Goal: Information Seeking & Learning: Learn about a topic

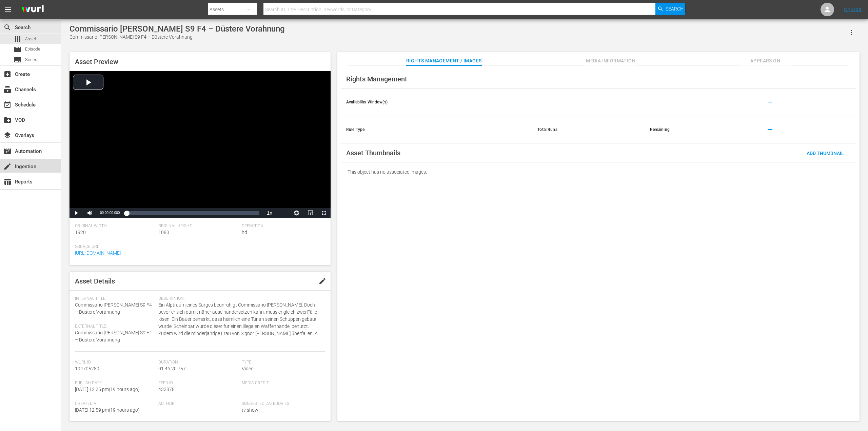
click at [15, 163] on div "create Ingestion" at bounding box center [19, 165] width 38 height 6
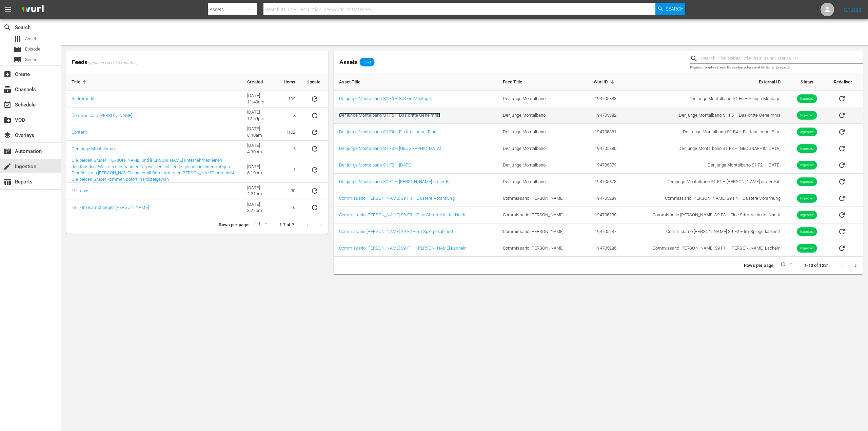
drag, startPoint x: 414, startPoint y: 117, endPoint x: 418, endPoint y: 117, distance: 3.7
click at [414, 117] on link "Der junge [PERSON_NAME] S1 F5 – Das dritte Geheimnis" at bounding box center [390, 115] width 102 height 5
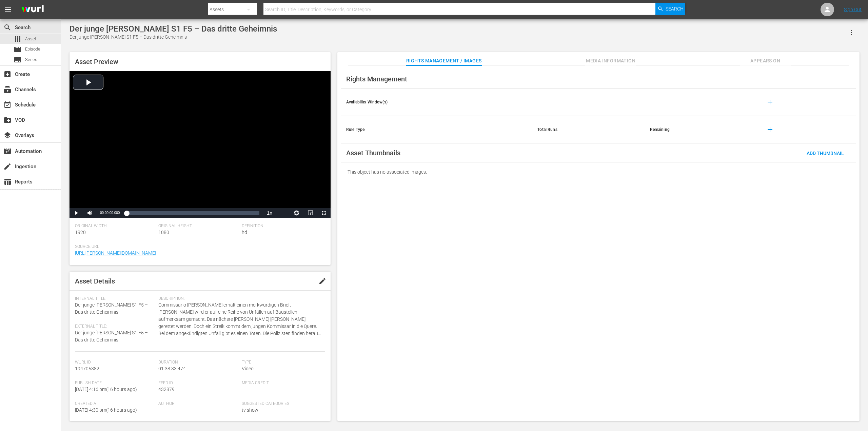
click at [776, 62] on span "Appears On" at bounding box center [765, 61] width 51 height 8
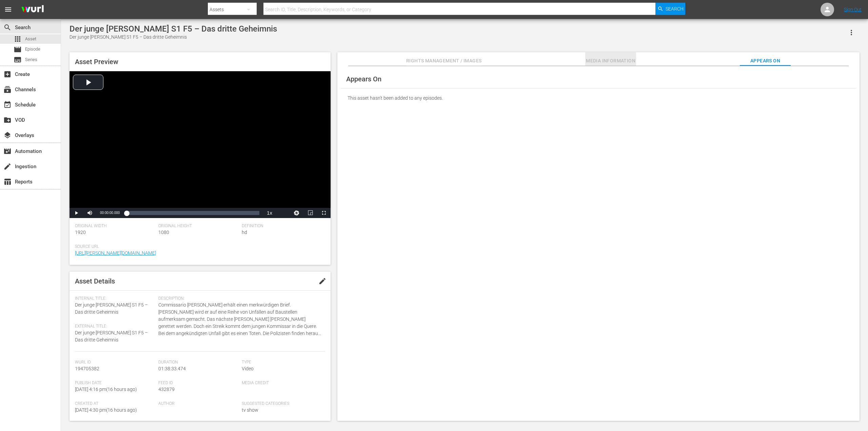
click at [624, 59] on span "Media Information" at bounding box center [610, 61] width 51 height 8
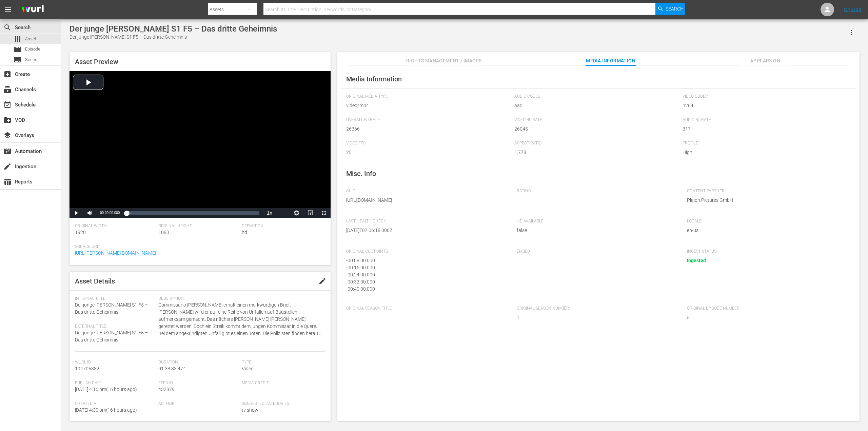
click at [456, 59] on span "Rights Management / Images" at bounding box center [443, 61] width 75 height 8
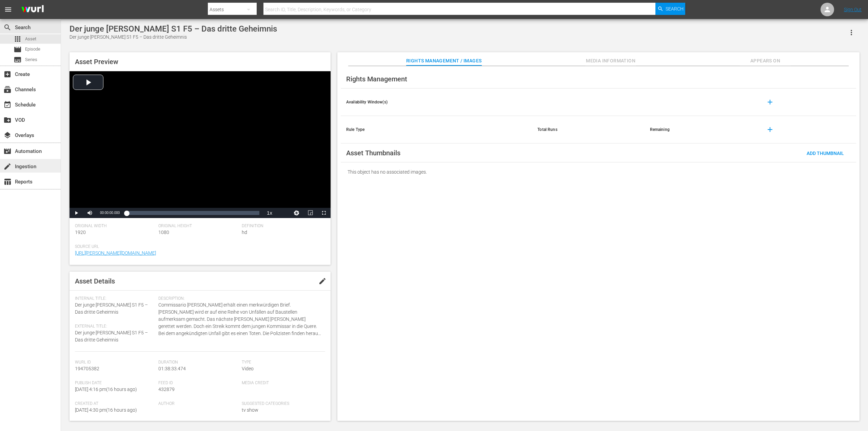
click at [22, 169] on div "create Ingestion" at bounding box center [19, 165] width 38 height 6
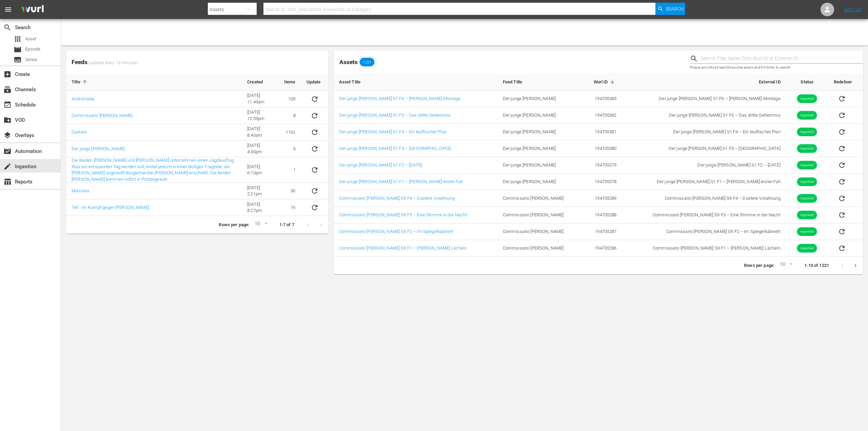
click at [784, 265] on body "menu Search By Assets Search ID, Title, Description, Keywords, or Category Sear…" at bounding box center [434, 215] width 868 height 431
click at [790, 277] on li "15" at bounding box center [784, 276] width 16 height 11
type input "15"
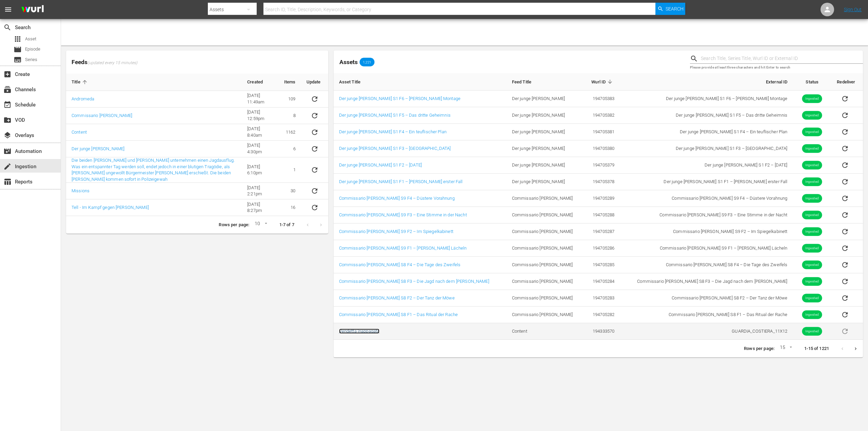
click at [363, 330] on link "Vendetta inappagata" at bounding box center [359, 331] width 41 height 5
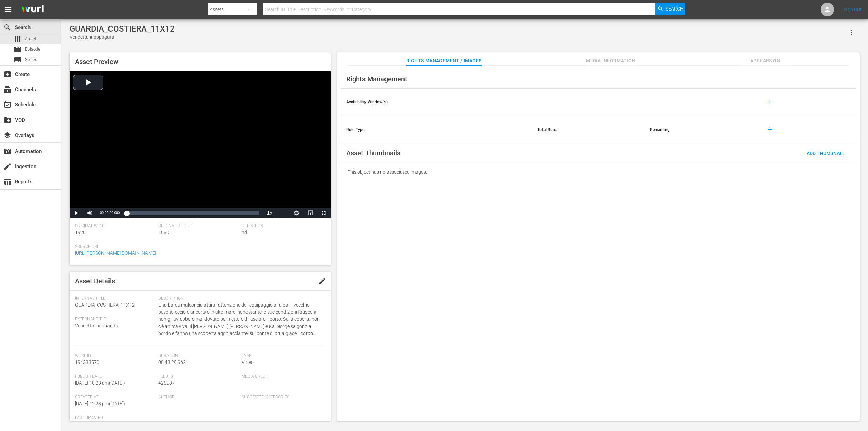
click at [624, 61] on span "Media Information" at bounding box center [610, 61] width 51 height 8
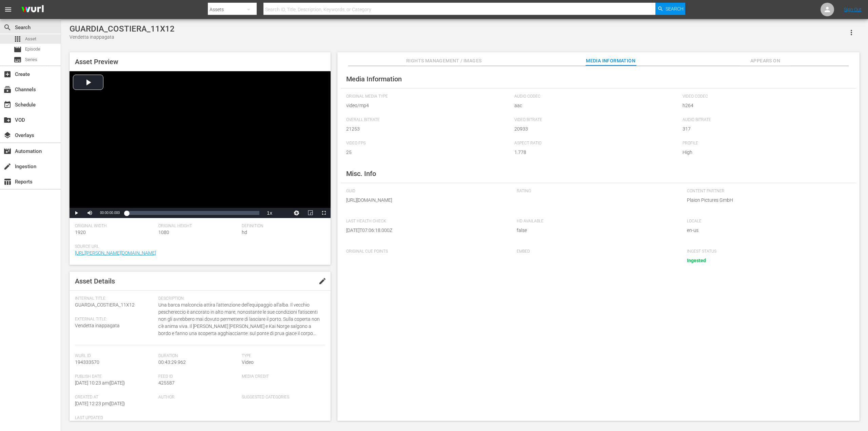
click at [763, 55] on button "Appears On" at bounding box center [765, 59] width 51 height 14
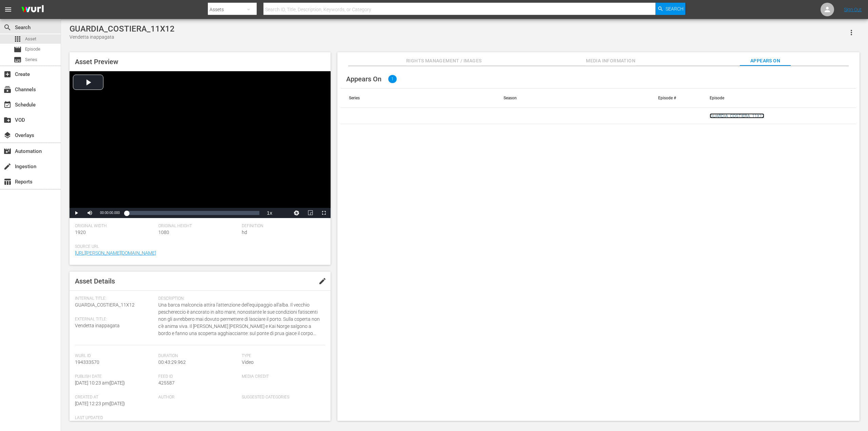
click at [721, 118] on link "GUARDIA_COSTIERA_11X12" at bounding box center [737, 115] width 55 height 5
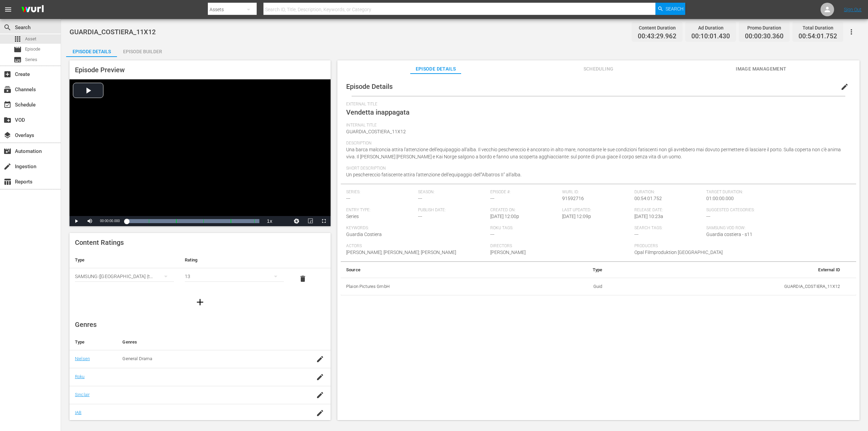
click at [746, 66] on span "Image Management" at bounding box center [761, 69] width 51 height 8
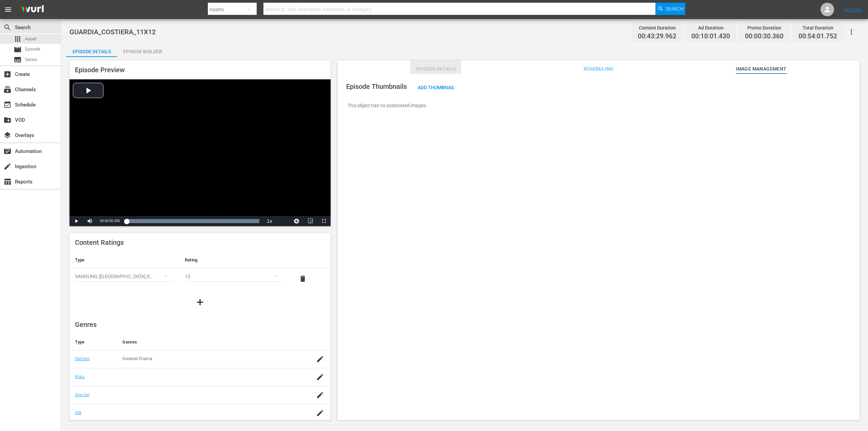
click at [424, 70] on span "Episode Details" at bounding box center [435, 69] width 51 height 8
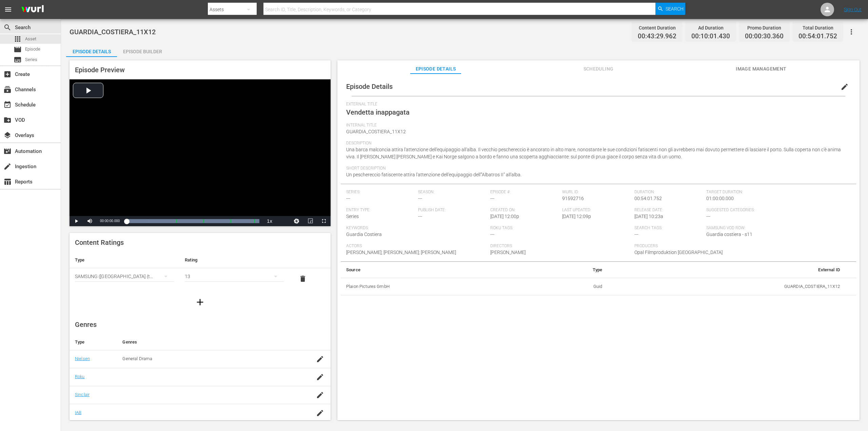
click at [608, 70] on span "Scheduling" at bounding box center [598, 69] width 51 height 8
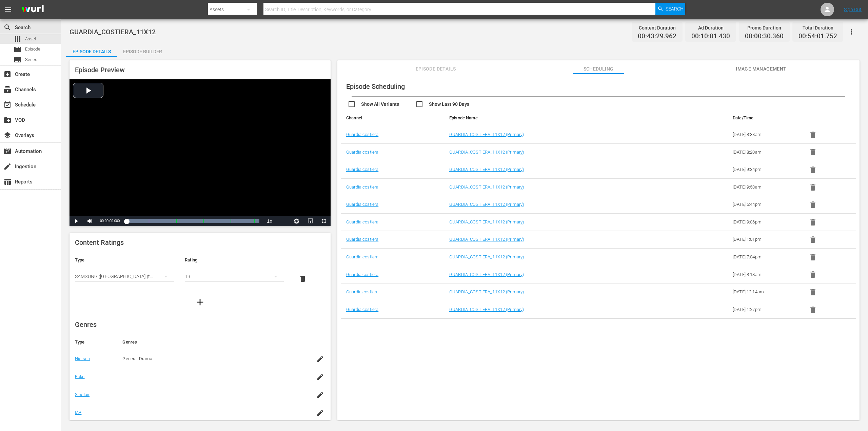
click at [424, 66] on span "Episode Details" at bounding box center [435, 69] width 51 height 8
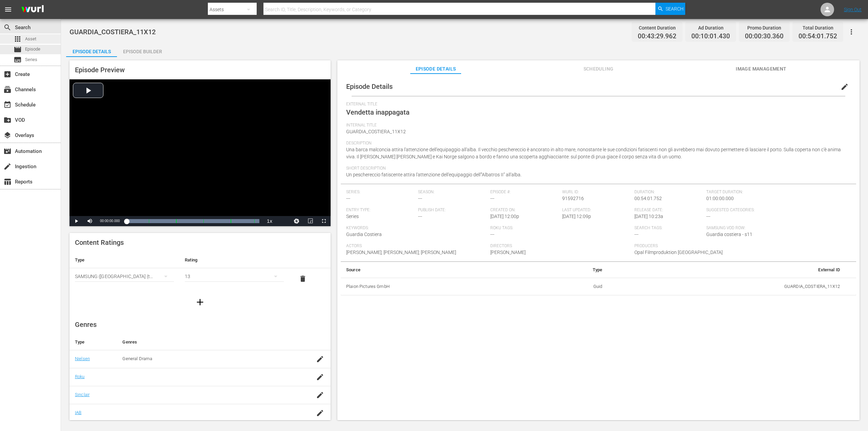
click at [27, 42] on div "apps Asset" at bounding box center [25, 38] width 23 height 9
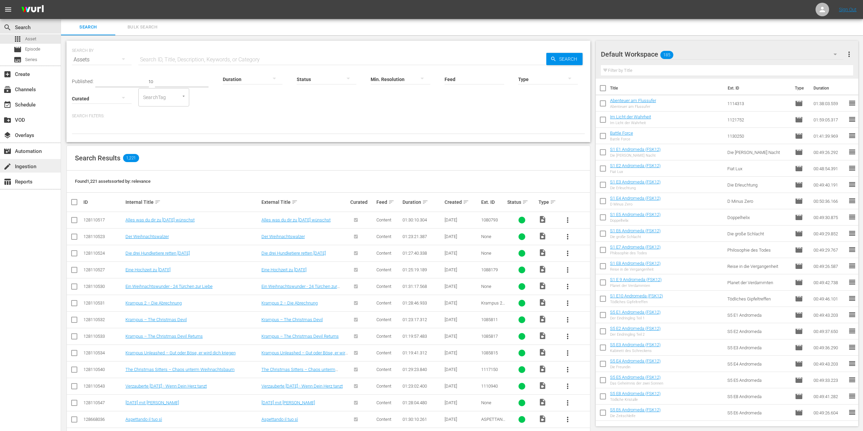
click at [23, 164] on div "create Ingestion" at bounding box center [19, 165] width 38 height 6
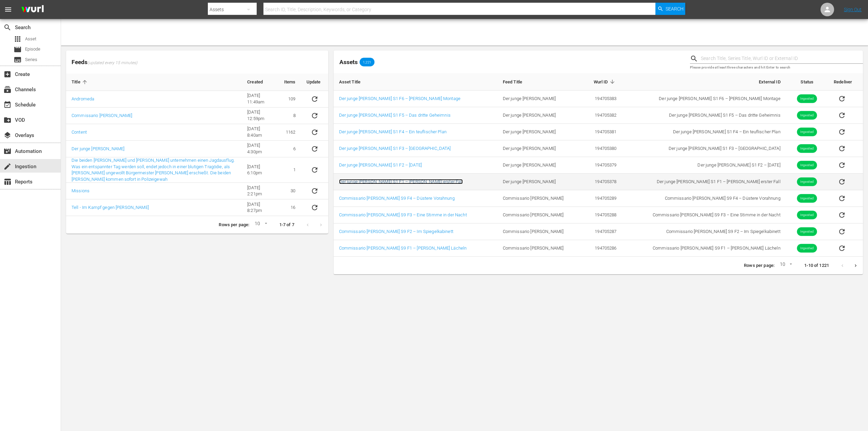
click at [417, 181] on link "Der junge [PERSON_NAME] S1 F1 – [PERSON_NAME] erster Fall" at bounding box center [401, 181] width 124 height 5
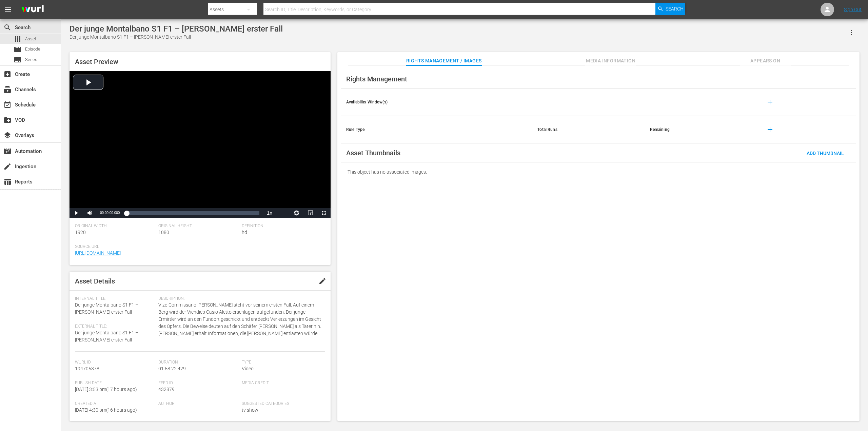
click at [612, 64] on span "Media Information" at bounding box center [610, 61] width 51 height 8
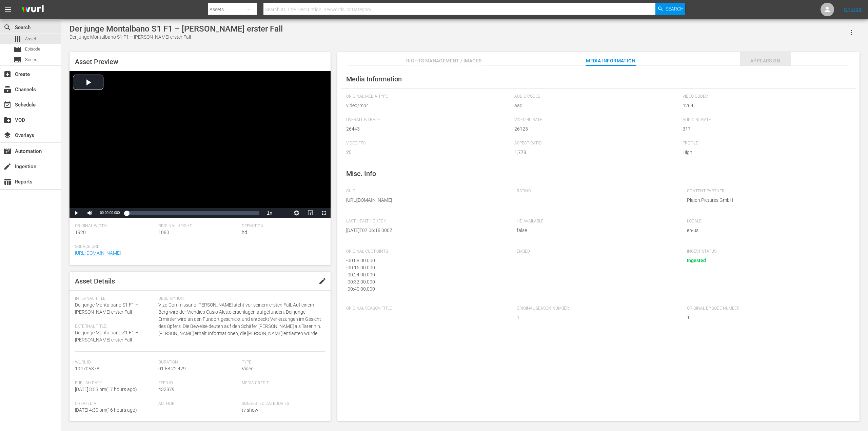
click at [764, 61] on span "Appears On" at bounding box center [765, 61] width 51 height 8
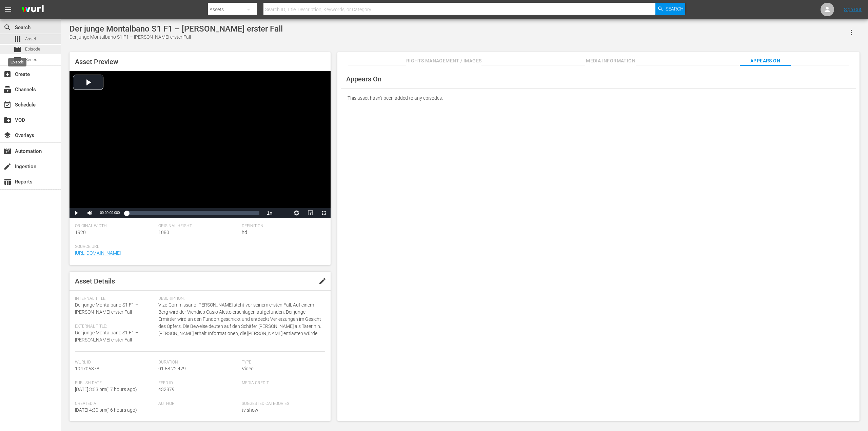
click at [21, 46] on span "movie" at bounding box center [18, 49] width 8 height 8
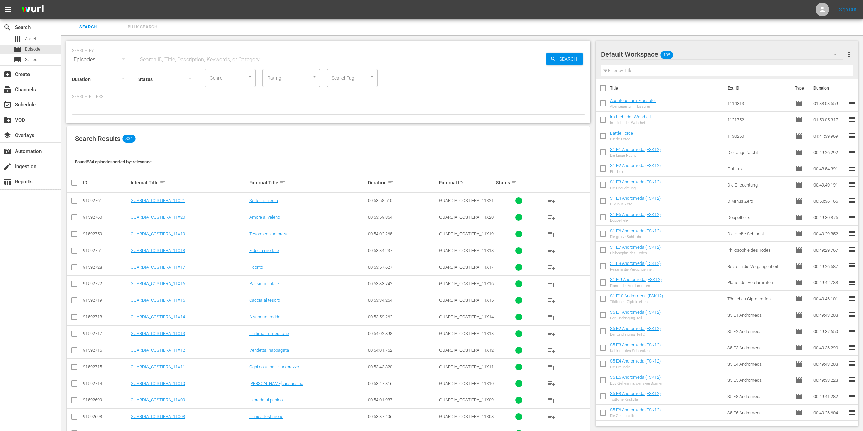
click at [403, 122] on div "SEARCH BY Search By Episodes Search ID, Title, Description, Keywords, or Catego…" at bounding box center [328, 82] width 524 height 82
click at [32, 163] on div "create Ingestion" at bounding box center [19, 165] width 38 height 6
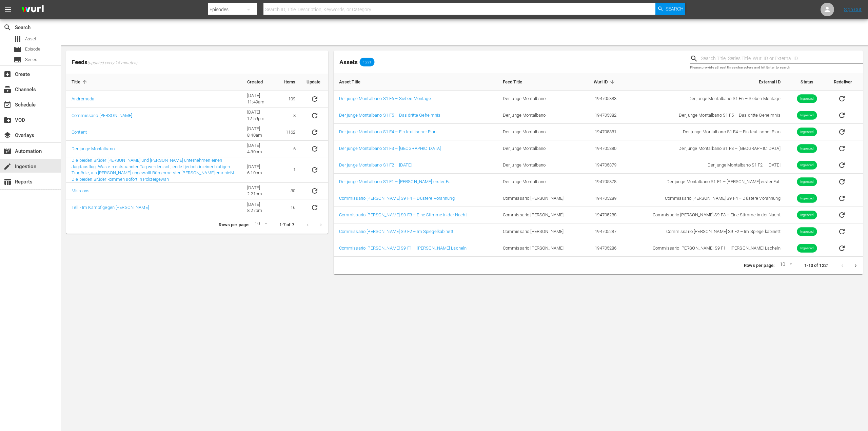
click at [788, 264] on body "menu Search By Episodes Search ID, Title, Description, Keywords, or Category Se…" at bounding box center [434, 215] width 868 height 431
click at [785, 278] on li "15" at bounding box center [784, 276] width 16 height 11
type input "15"
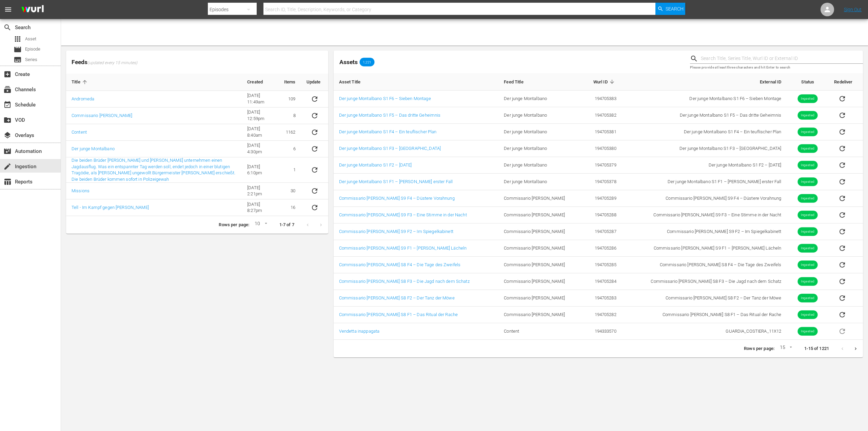
click at [160, 12] on nav "menu Search By Episodes Search ID, Title, Description, Keywords, or Category Se…" at bounding box center [434, 9] width 868 height 19
